Goal: Task Accomplishment & Management: Complete application form

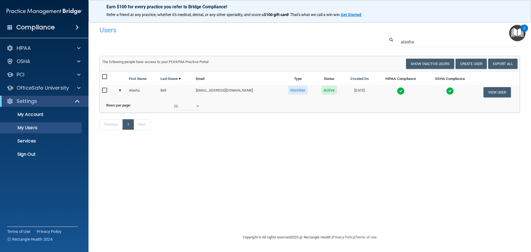
select select "20"
click at [52, 152] on p "Sign Out" at bounding box center [41, 154] width 75 height 6
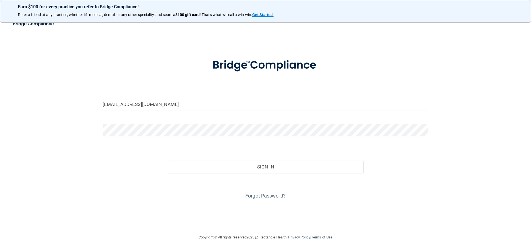
drag, startPoint x: 186, startPoint y: 105, endPoint x: 47, endPoint y: 102, distance: 139.0
click at [47, 102] on div "[EMAIL_ADDRESS][DOMAIN_NAME] Invalid email/password. You don't have permission …" at bounding box center [265, 125] width 508 height 205
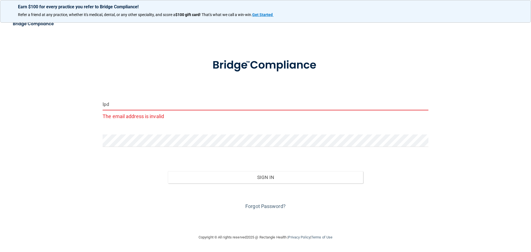
type input "[EMAIL_ADDRESS][DOMAIN_NAME]"
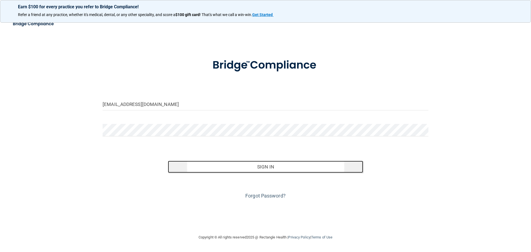
click at [193, 168] on button "Sign In" at bounding box center [265, 167] width 195 height 12
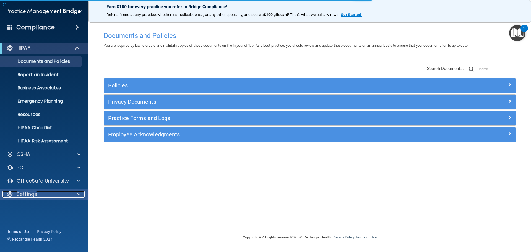
click at [77, 193] on div at bounding box center [78, 194] width 14 height 7
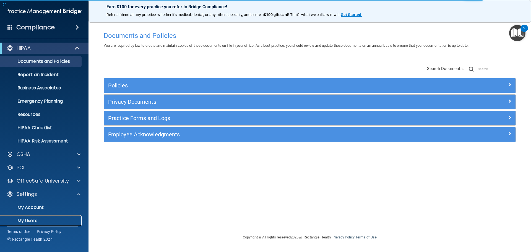
click at [65, 219] on p "My Users" at bounding box center [41, 221] width 75 height 6
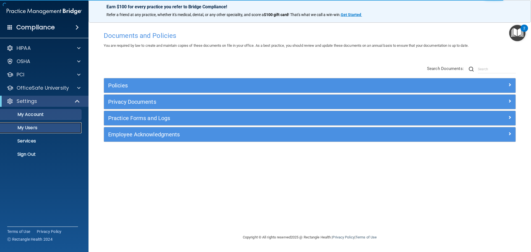
select select "20"
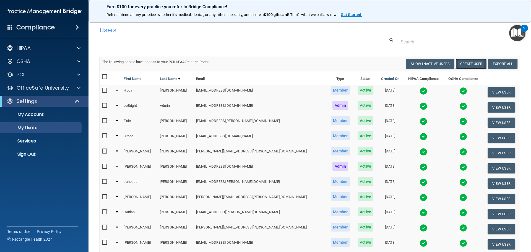
click at [464, 66] on button "Create User" at bounding box center [470, 64] width 31 height 10
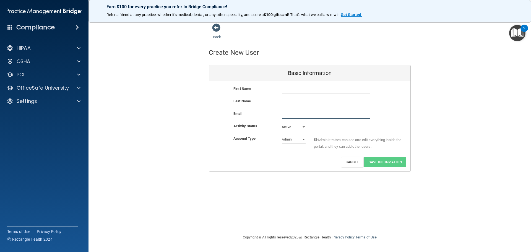
click at [315, 116] on input "email" at bounding box center [326, 114] width 88 height 8
paste input "[EMAIL_ADDRESS][PERSON_NAME][DOMAIN_NAME]"
type input "[EMAIL_ADDRESS][PERSON_NAME][DOMAIN_NAME]"
click at [301, 91] on input "text" at bounding box center [326, 89] width 88 height 8
type input "Kanoe"
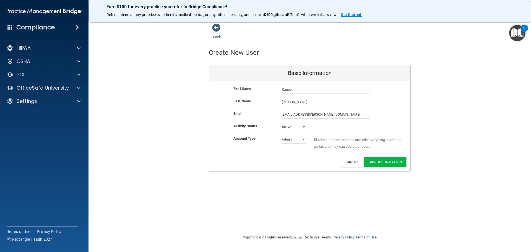
type input "[PERSON_NAME]"
click at [296, 141] on select "Admin Member" at bounding box center [294, 139] width 24 height 8
select select "practice_member"
click at [282, 135] on select "Admin Member" at bounding box center [294, 139] width 24 height 8
click at [379, 160] on button "Save Information" at bounding box center [385, 162] width 42 height 10
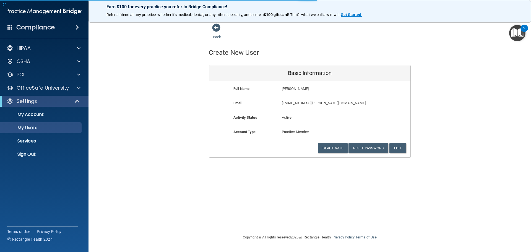
select select "20"
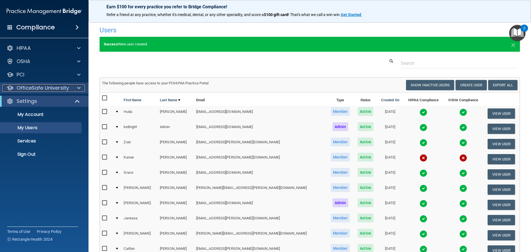
click at [50, 88] on p "OfficeSafe University" at bounding box center [43, 88] width 52 height 7
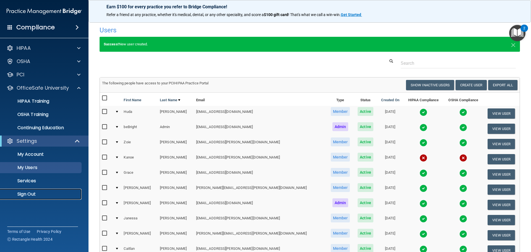
click at [42, 190] on link "Sign Out" at bounding box center [37, 193] width 87 height 11
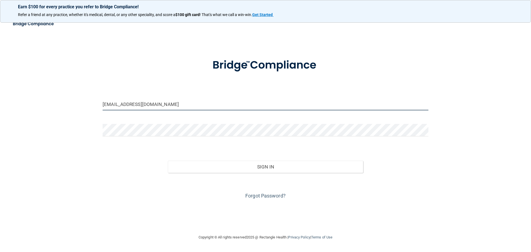
drag, startPoint x: 167, startPoint y: 101, endPoint x: 99, endPoint y: 100, distance: 68.3
click at [99, 100] on div "[EMAIL_ADDRESS][DOMAIN_NAME]" at bounding box center [265, 106] width 334 height 17
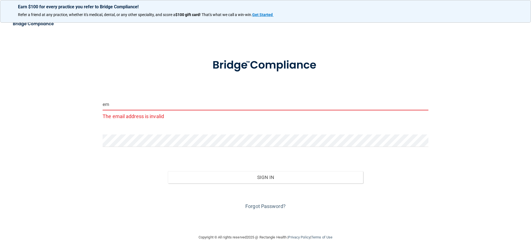
type input "[PERSON_NAME][EMAIL_ADDRESS][PERSON_NAME][DOMAIN_NAME]"
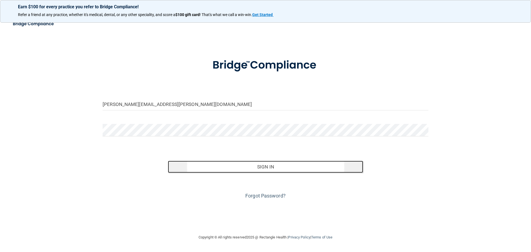
click at [183, 162] on button "Sign In" at bounding box center [265, 167] width 195 height 12
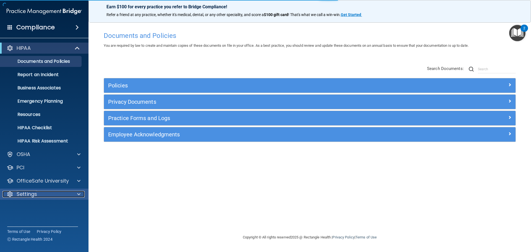
click at [78, 193] on span at bounding box center [78, 194] width 3 height 7
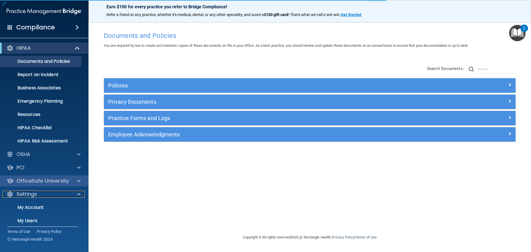
scroll to position [31, 0]
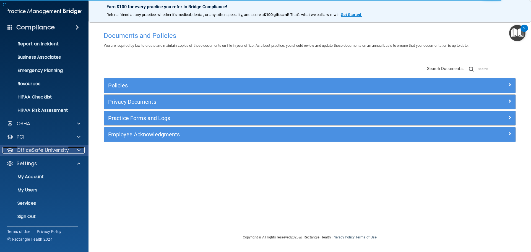
click at [78, 147] on span at bounding box center [78, 150] width 3 height 7
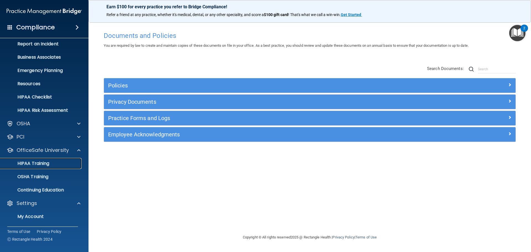
click at [50, 164] on div "HIPAA Training" at bounding box center [41, 164] width 75 height 6
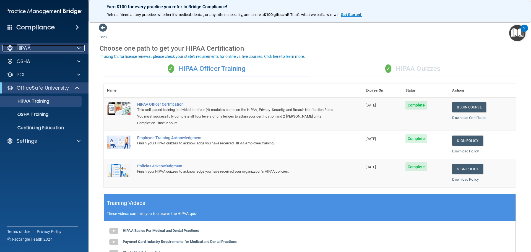
click at [78, 48] on span at bounding box center [78, 48] width 3 height 7
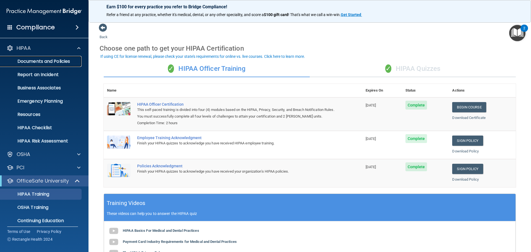
click at [67, 61] on p "Documents and Policies" at bounding box center [41, 62] width 75 height 6
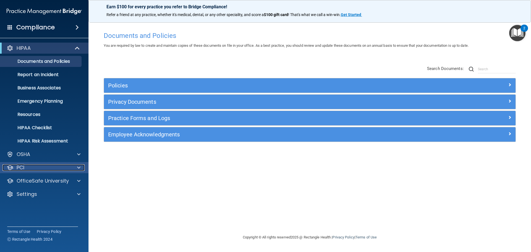
click at [78, 169] on span at bounding box center [78, 167] width 3 height 7
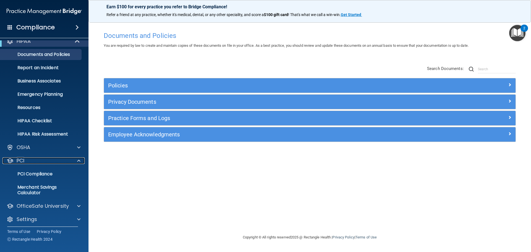
scroll to position [10, 0]
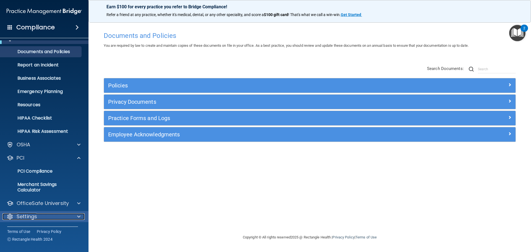
click at [73, 216] on div at bounding box center [78, 216] width 14 height 7
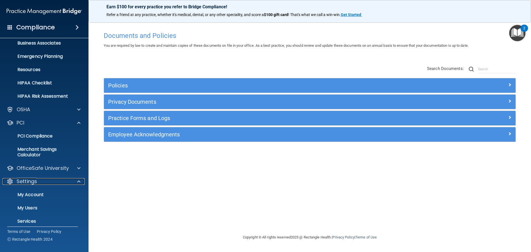
scroll to position [35, 0]
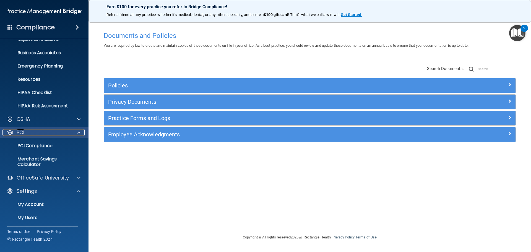
click at [76, 133] on div at bounding box center [78, 132] width 14 height 7
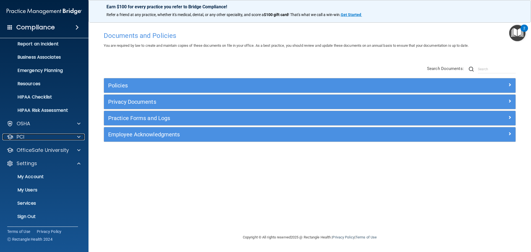
scroll to position [31, 0]
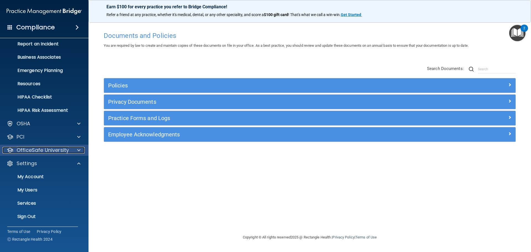
click at [80, 151] on span at bounding box center [78, 150] width 3 height 7
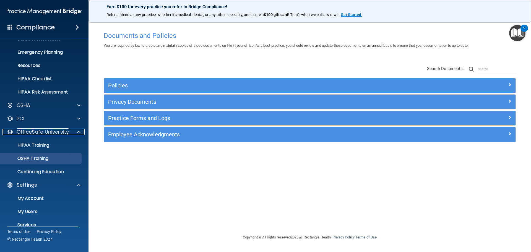
scroll to position [58, 0]
